Goal: Check status: Check status

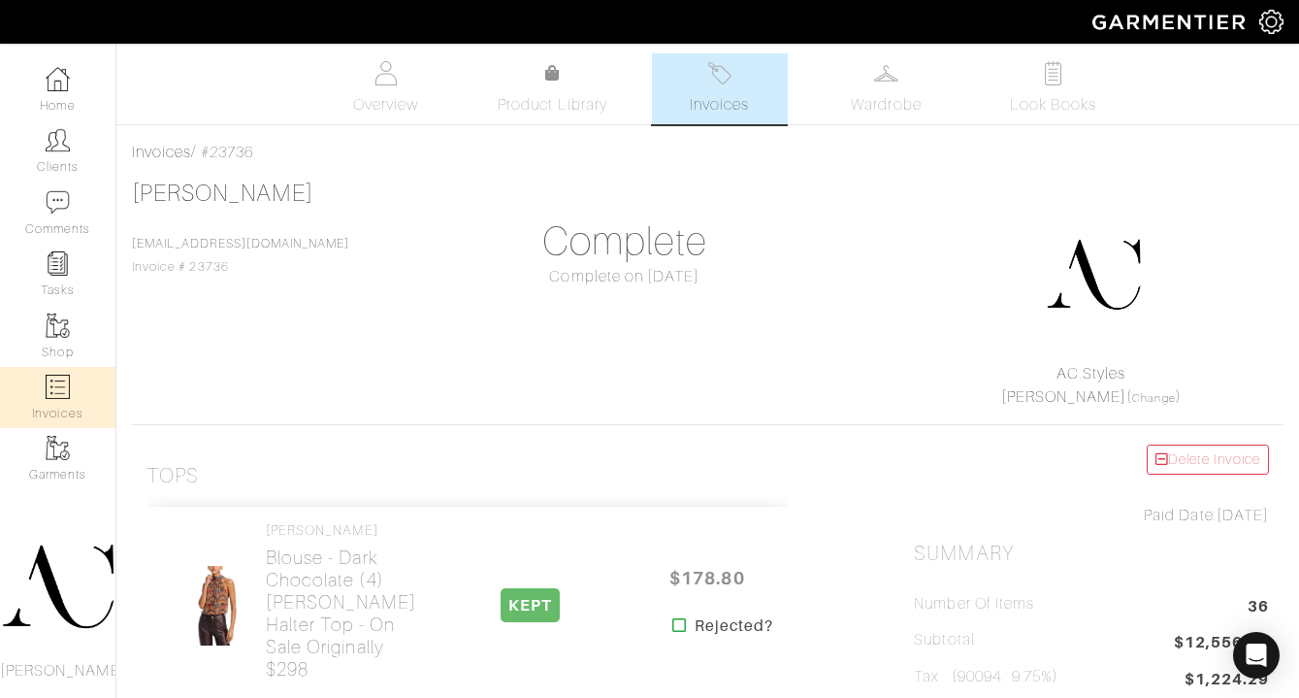
click at [62, 381] on img at bounding box center [58, 386] width 24 height 24
select select
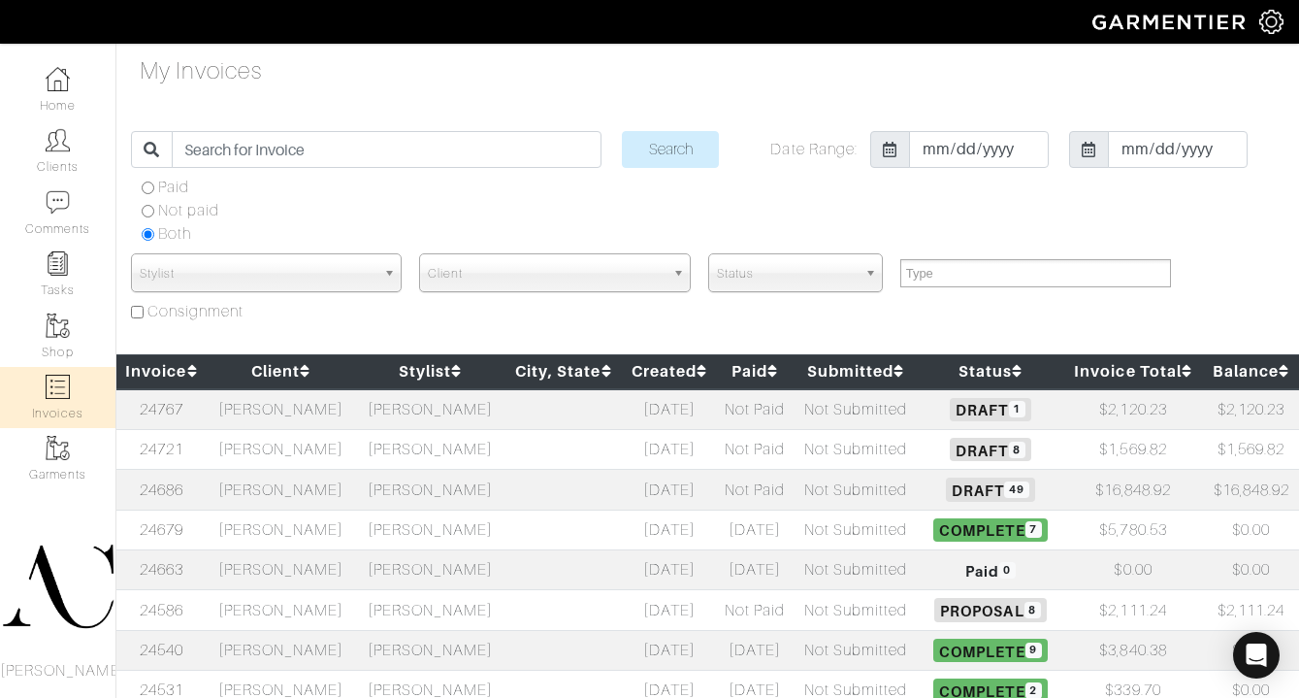
click at [313, 494] on td "[PERSON_NAME]" at bounding box center [281, 490] width 149 height 40
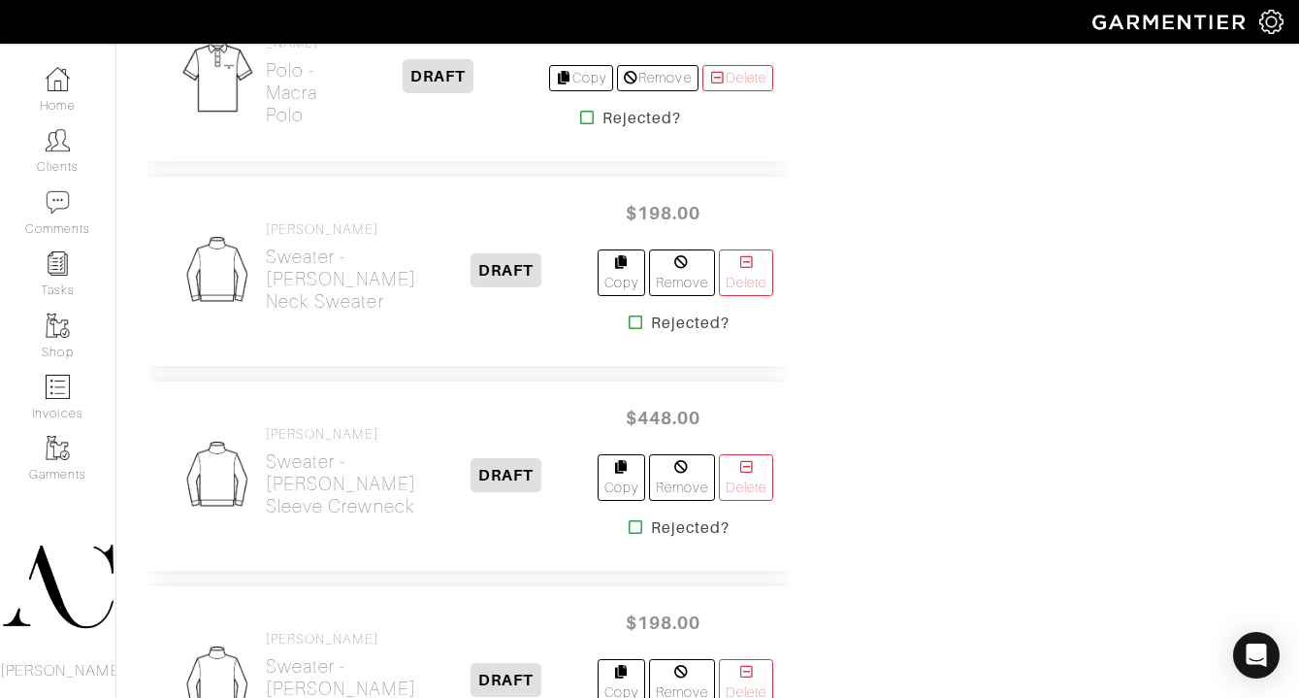
scroll to position [1539, 0]
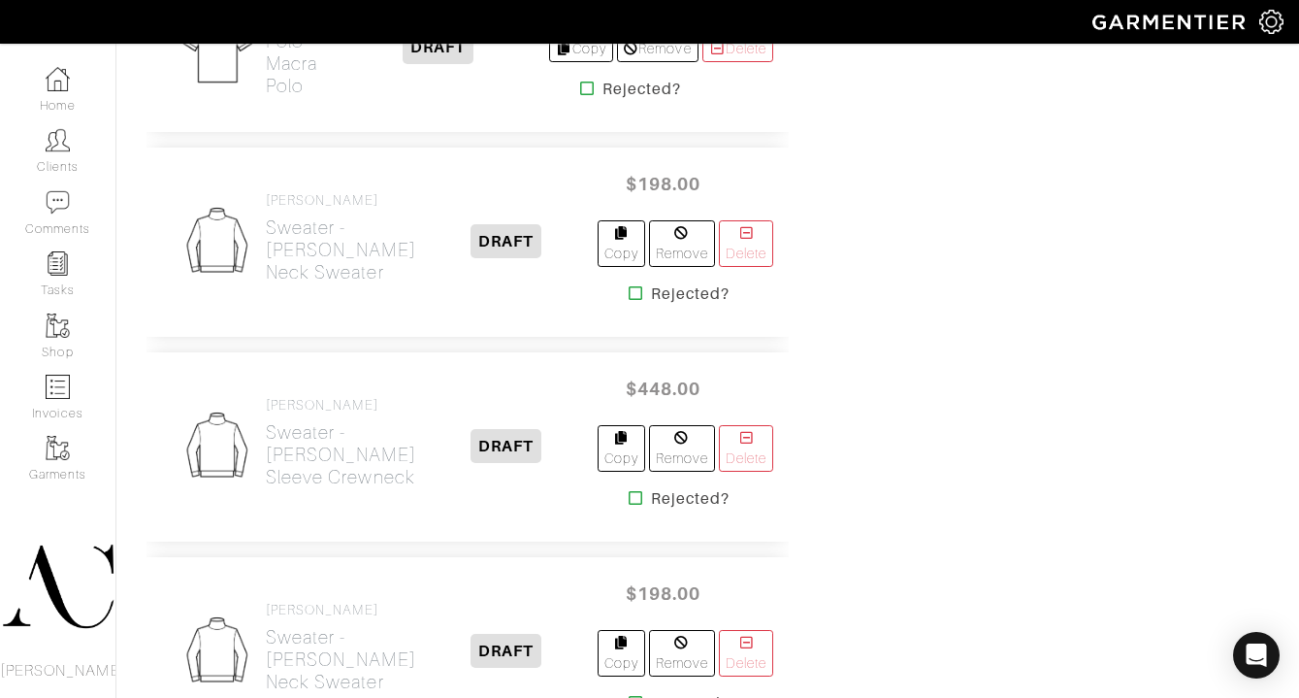
click at [629, 505] on icon at bounding box center [636, 498] width 15 height 16
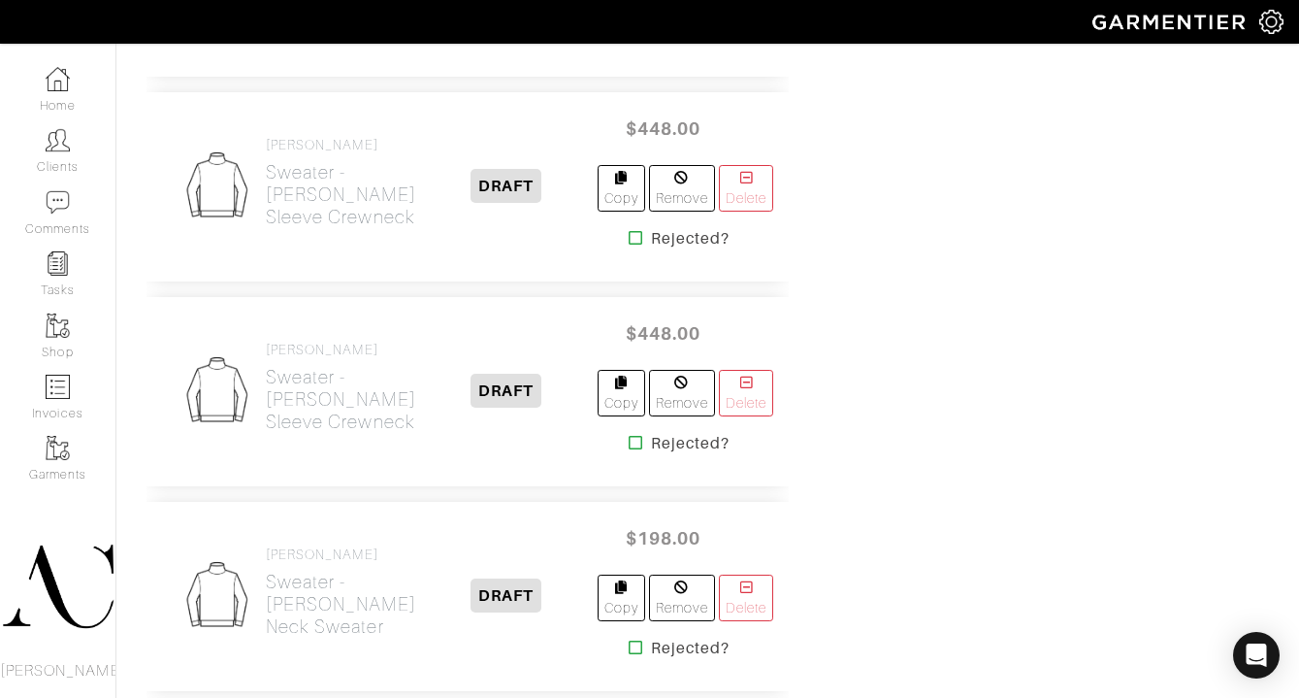
scroll to position [1568, 0]
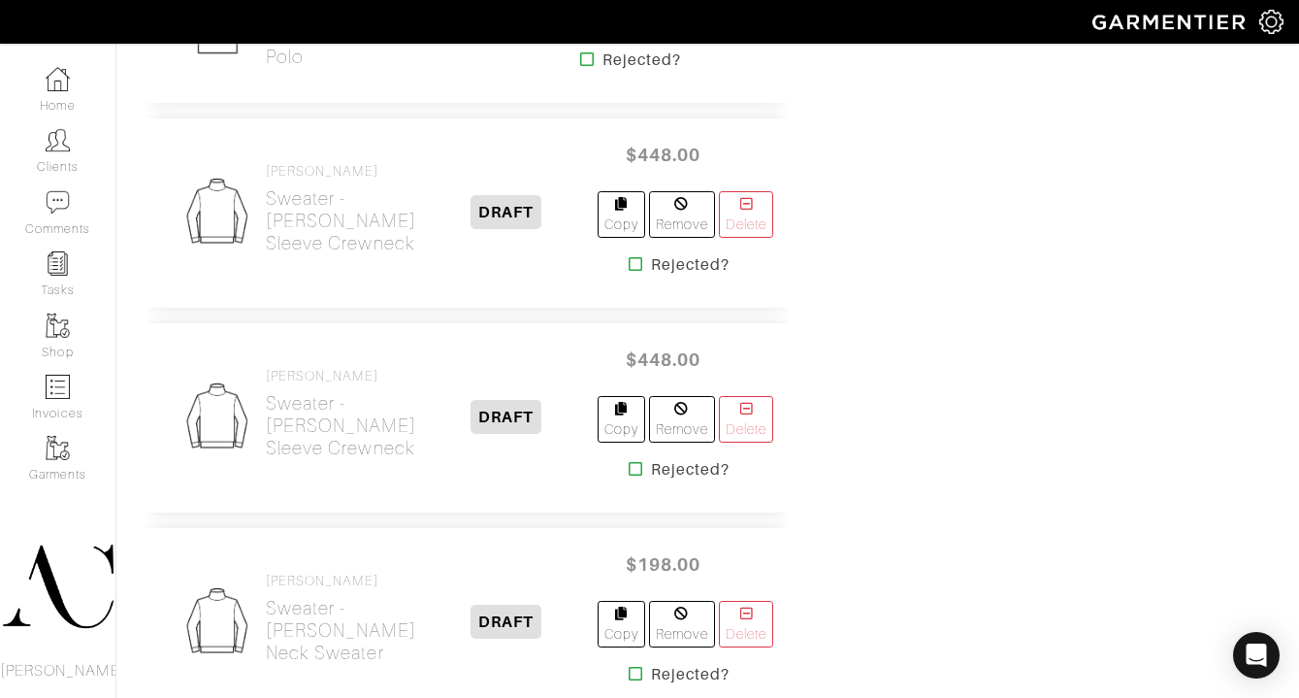
click at [629, 476] on icon at bounding box center [636, 469] width 15 height 16
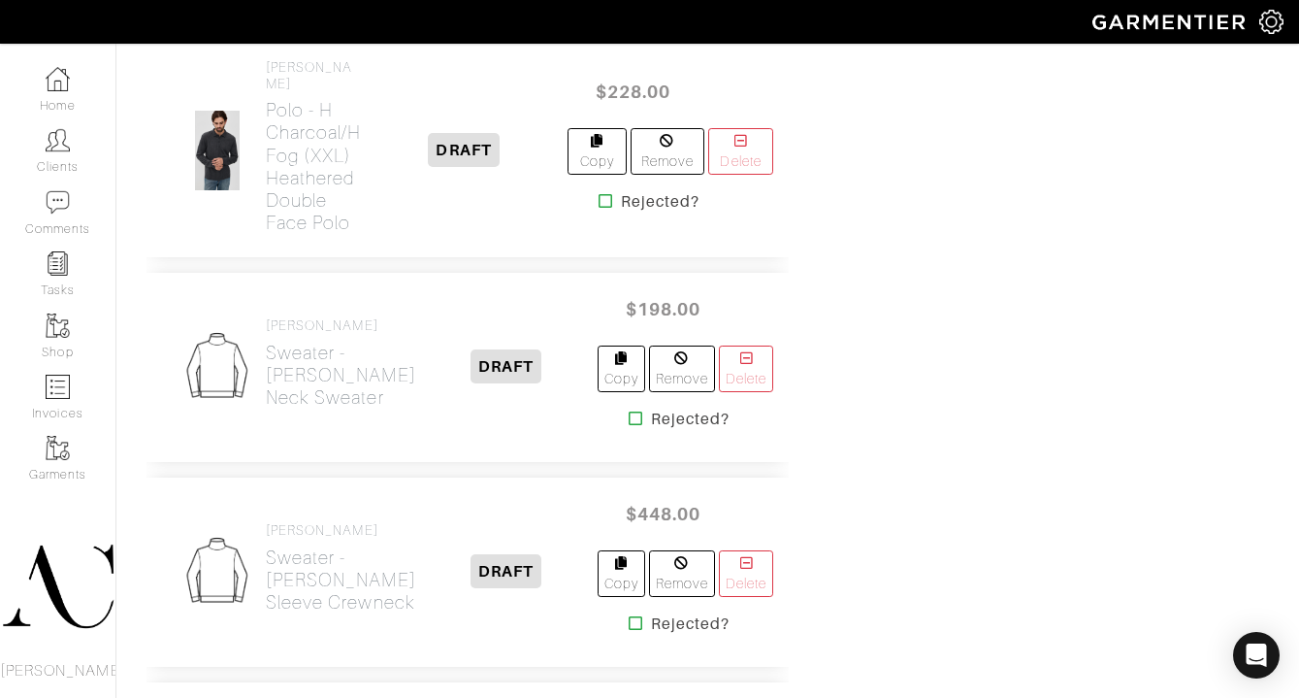
scroll to position [1604, 0]
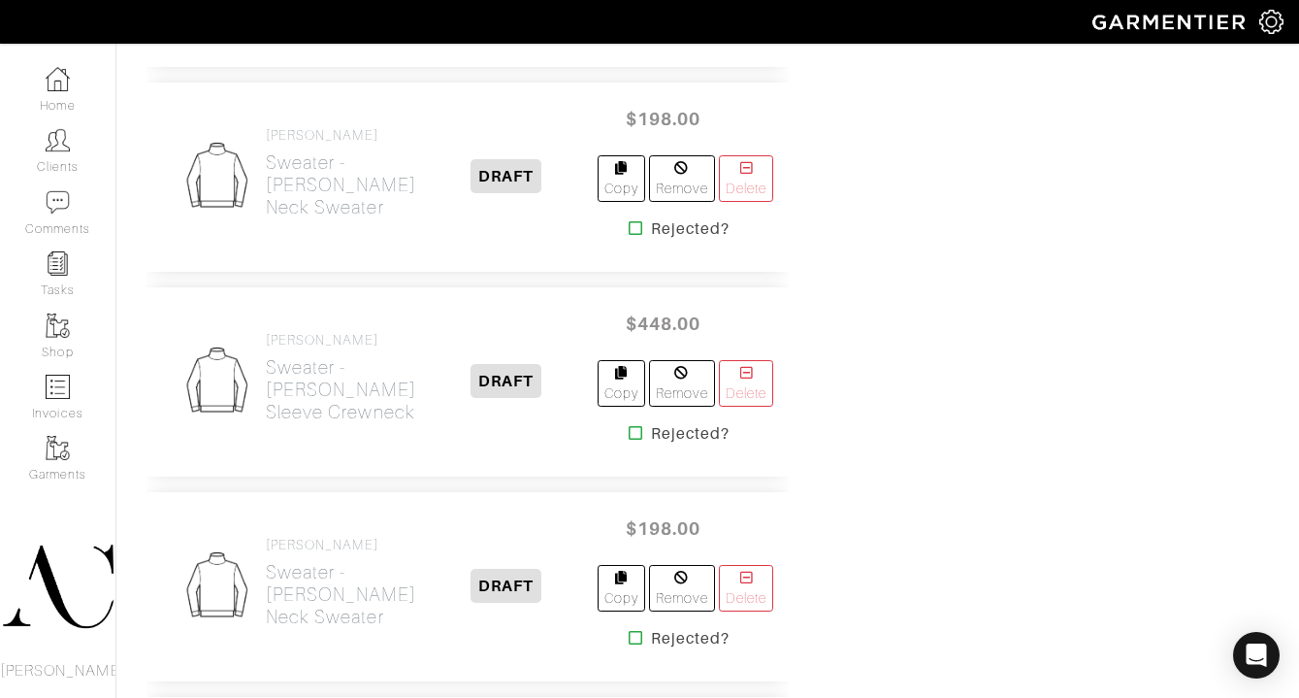
click at [629, 440] on icon at bounding box center [636, 433] width 15 height 16
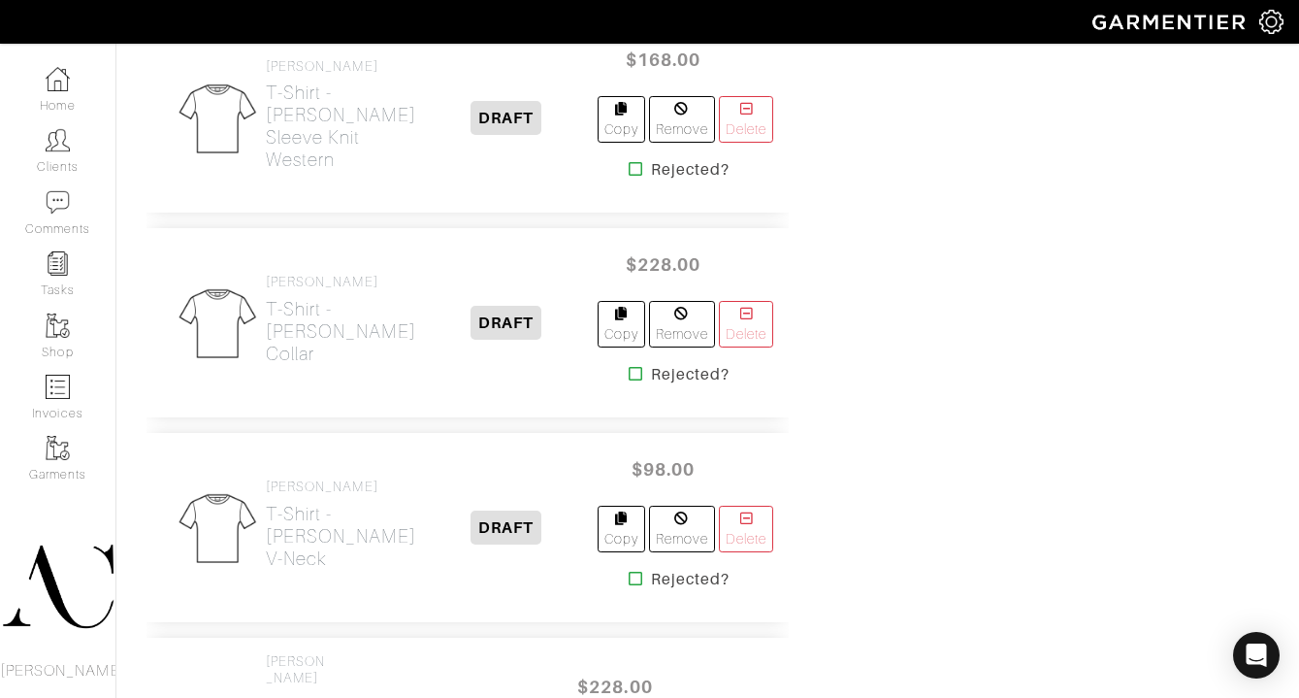
scroll to position [3027, 0]
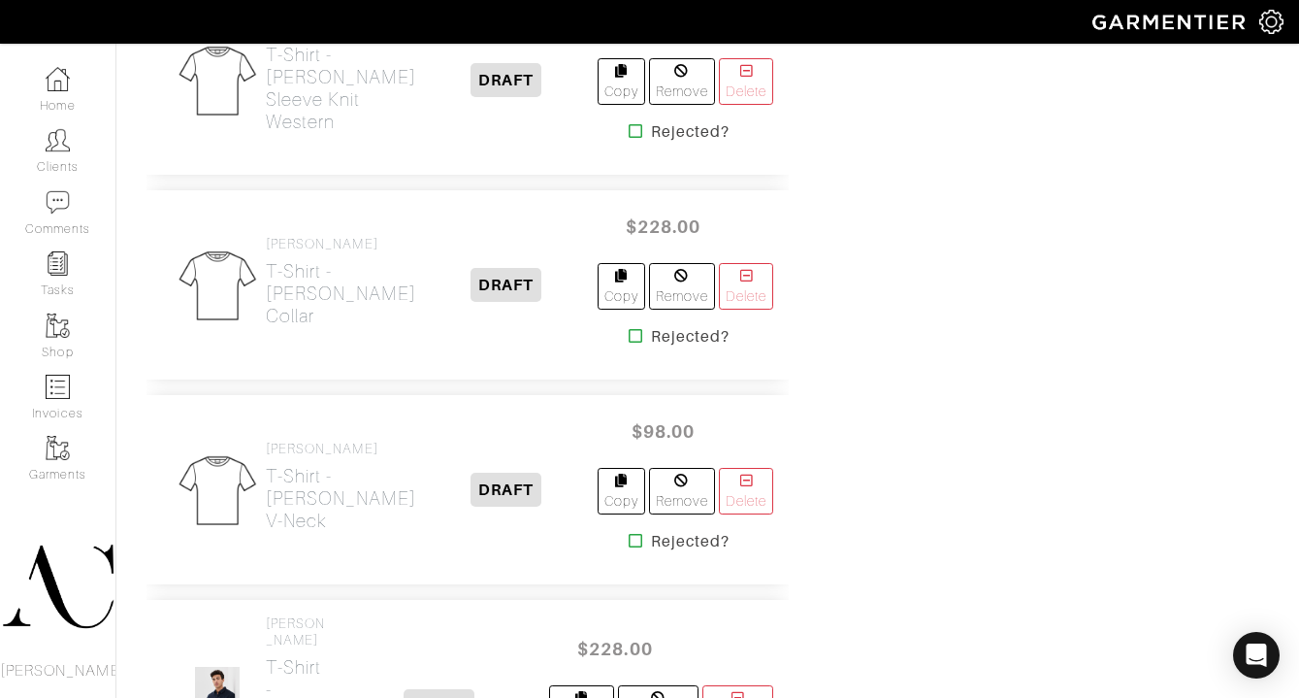
click at [629, 343] on icon at bounding box center [636, 336] width 15 height 16
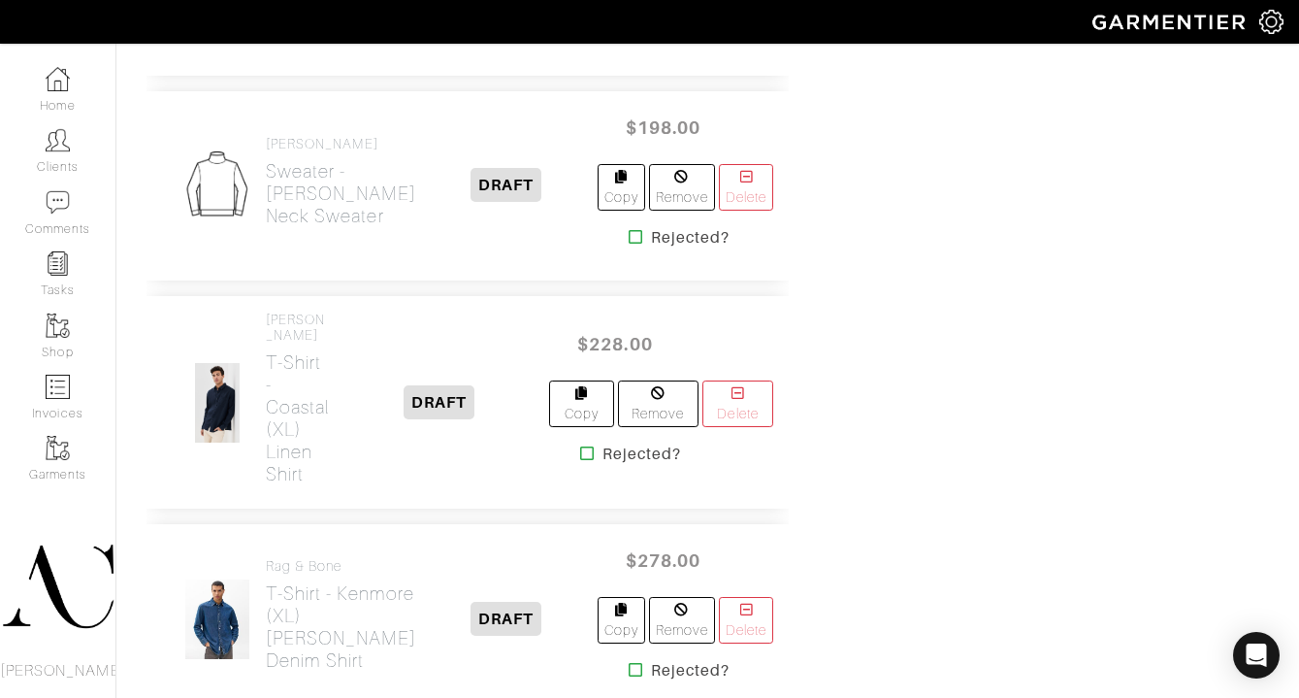
scroll to position [1532, 0]
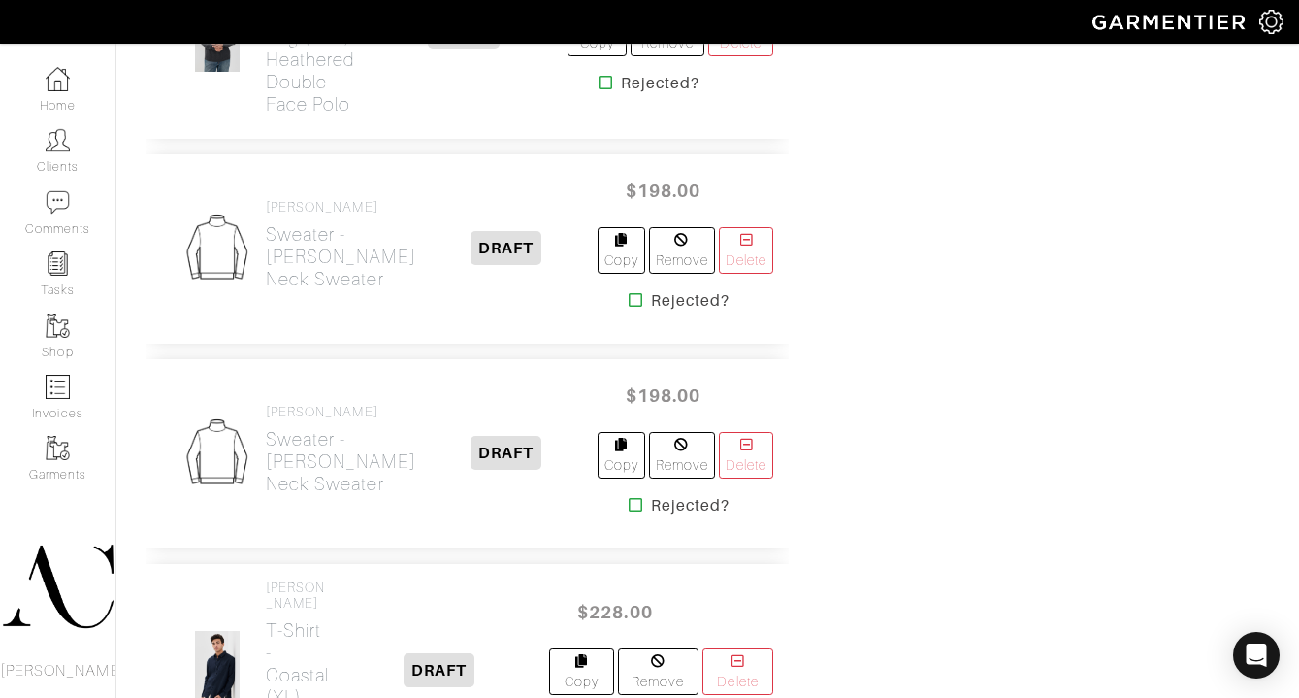
click at [629, 308] on icon at bounding box center [636, 300] width 15 height 16
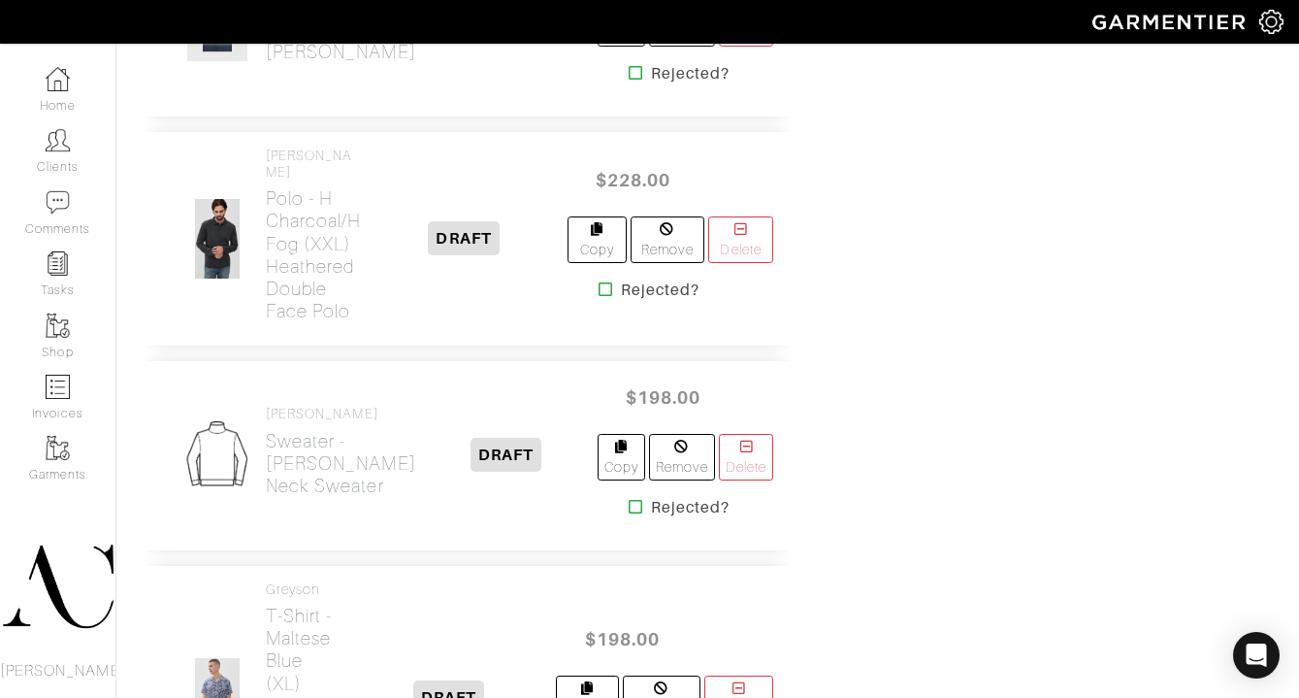
scroll to position [1414, 0]
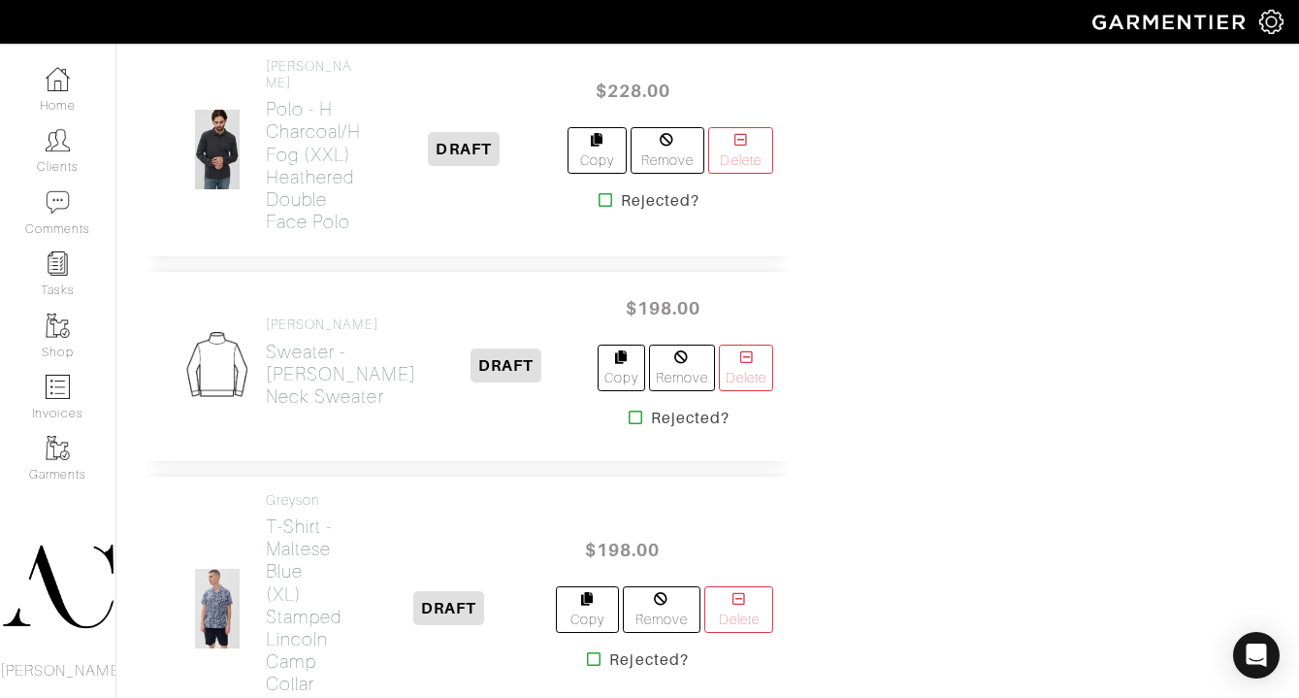
click at [629, 425] on icon at bounding box center [636, 417] width 15 height 16
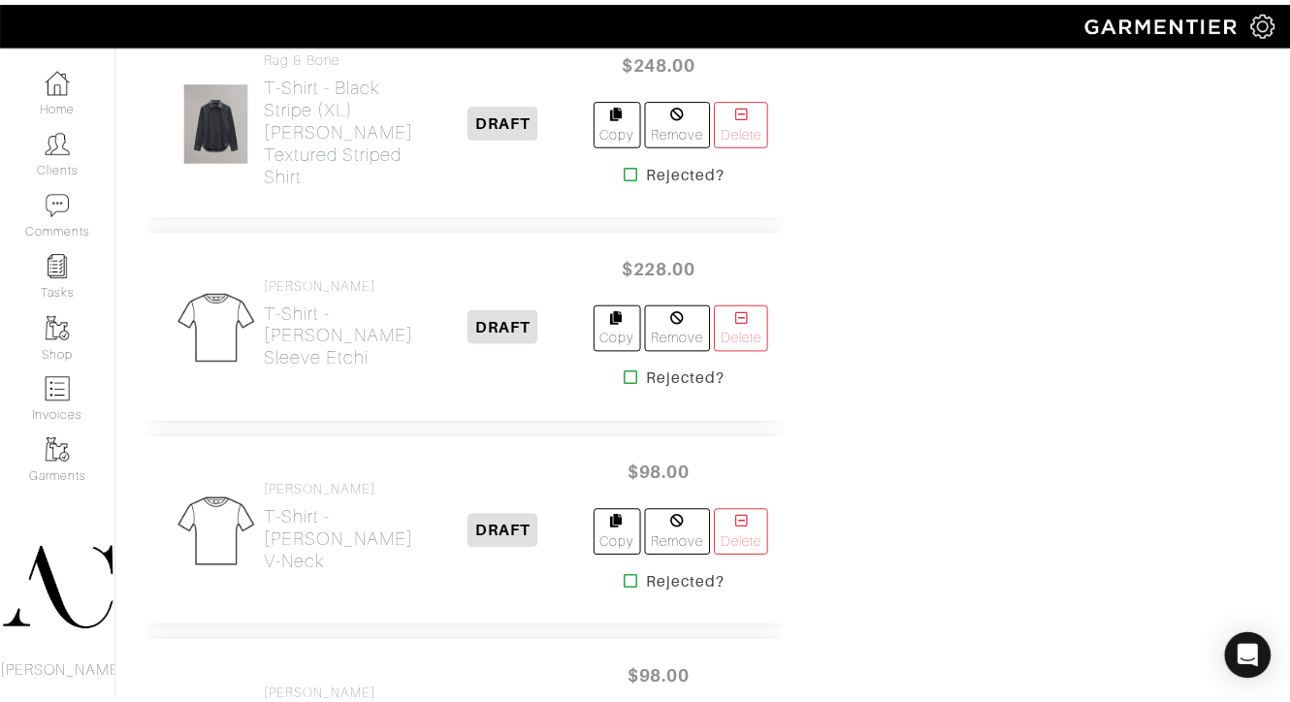
scroll to position [3906, 0]
